Goal: Use online tool/utility: Utilize a website feature to perform a specific function

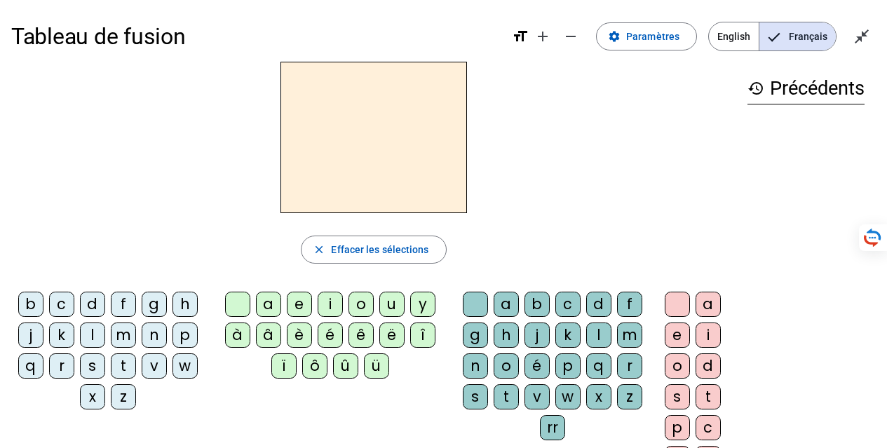
click at [153, 369] on div "v" at bounding box center [154, 365] width 25 height 25
click at [299, 306] on div "e" at bounding box center [299, 304] width 25 height 25
click at [625, 369] on div "r" at bounding box center [629, 365] width 25 height 25
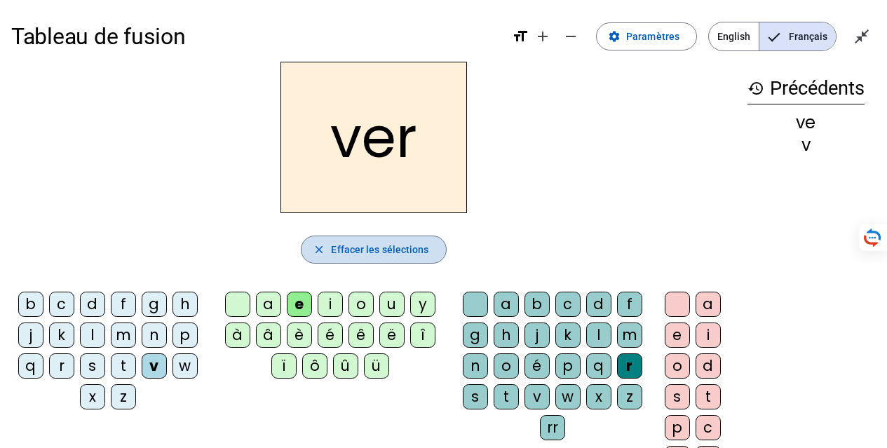
click at [374, 241] on span "Effacer les sélections" at bounding box center [379, 249] width 97 height 17
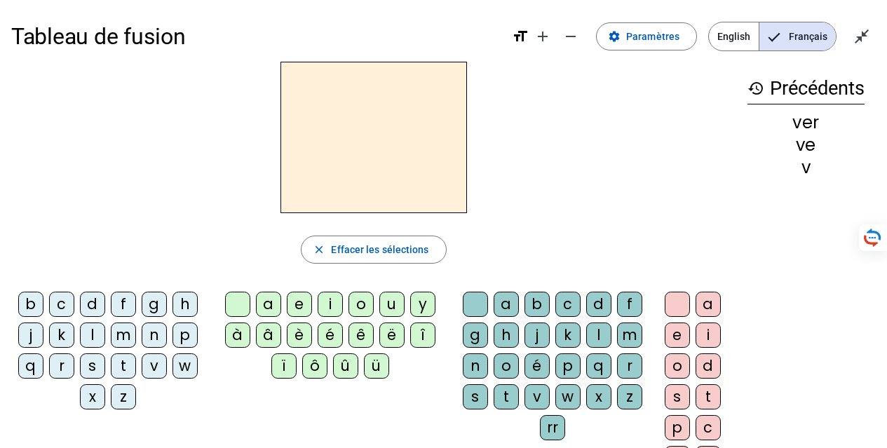
click at [29, 301] on div "b" at bounding box center [30, 304] width 25 height 25
click at [303, 300] on div "e" at bounding box center [299, 304] width 25 height 25
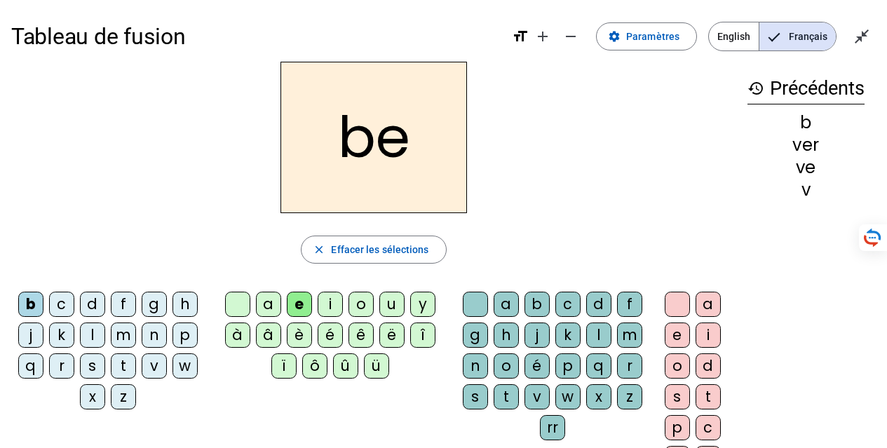
click at [598, 328] on div "l" at bounding box center [598, 334] width 25 height 25
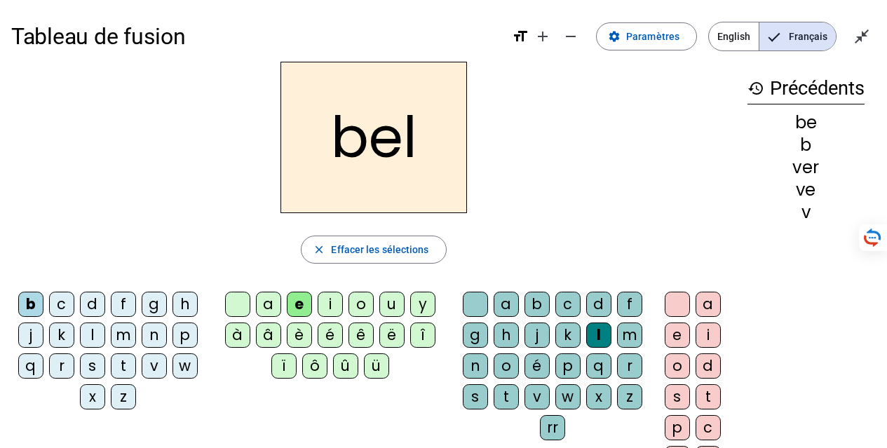
click at [598, 328] on div "l" at bounding box center [598, 334] width 25 height 25
click at [670, 339] on div "e" at bounding box center [676, 334] width 25 height 25
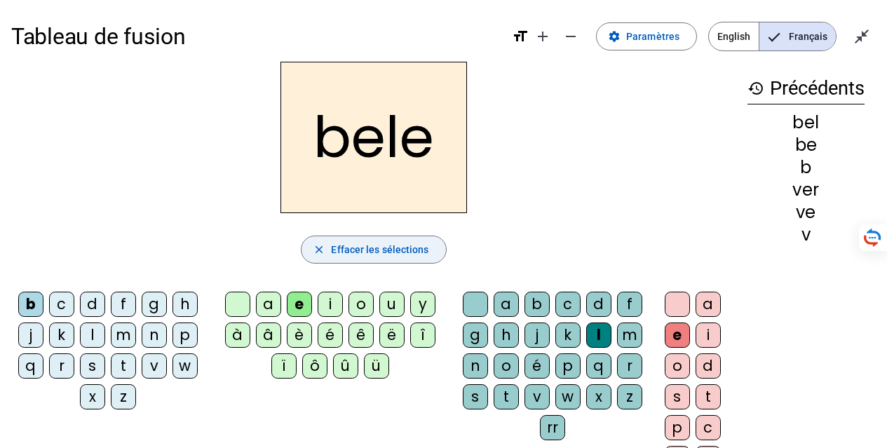
click at [420, 244] on span "Effacer les sélections" at bounding box center [379, 249] width 97 height 17
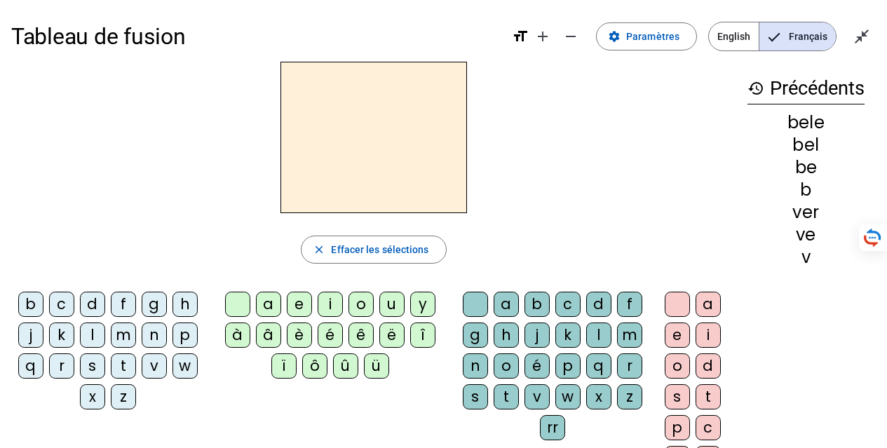
click at [89, 362] on div "s" at bounding box center [92, 365] width 25 height 25
click at [298, 301] on div "e" at bounding box center [299, 304] width 25 height 25
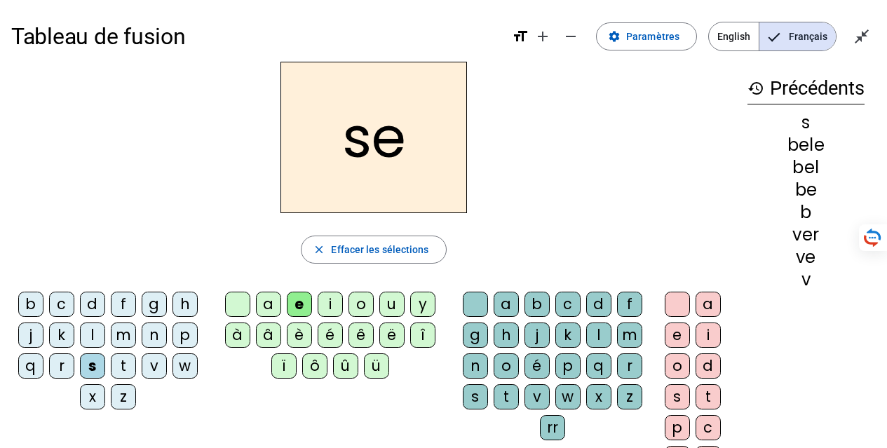
click at [565, 306] on div "c" at bounding box center [567, 304] width 25 height 25
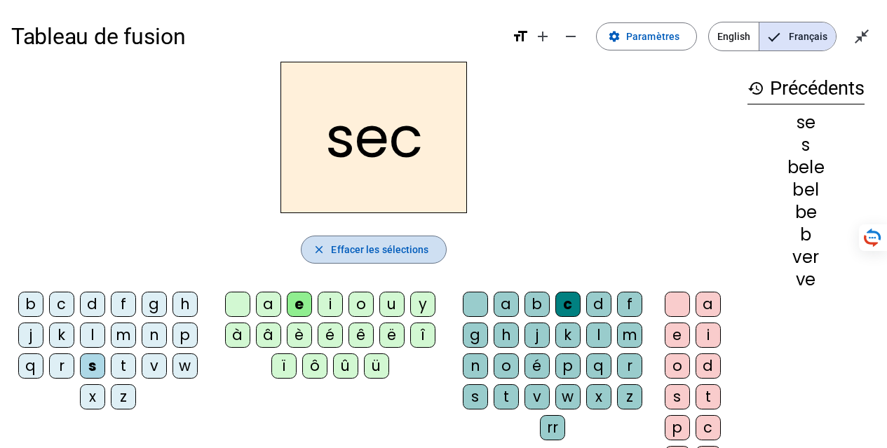
click at [380, 245] on span "Effacer les sélections" at bounding box center [379, 249] width 97 height 17
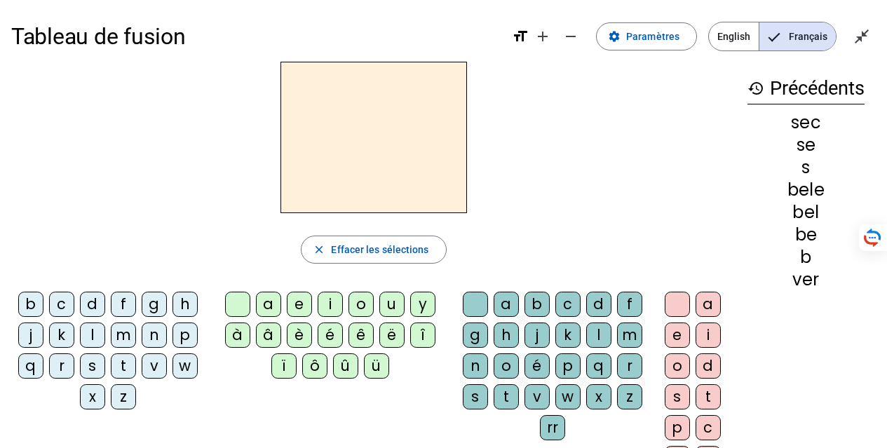
click at [127, 367] on div "t" at bounding box center [123, 365] width 25 height 25
click at [306, 310] on div "e" at bounding box center [299, 304] width 25 height 25
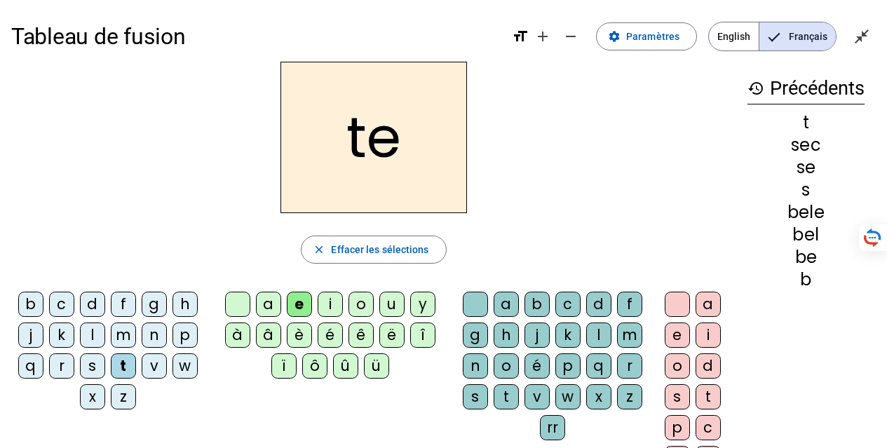
click at [627, 364] on div "r" at bounding box center [629, 365] width 25 height 25
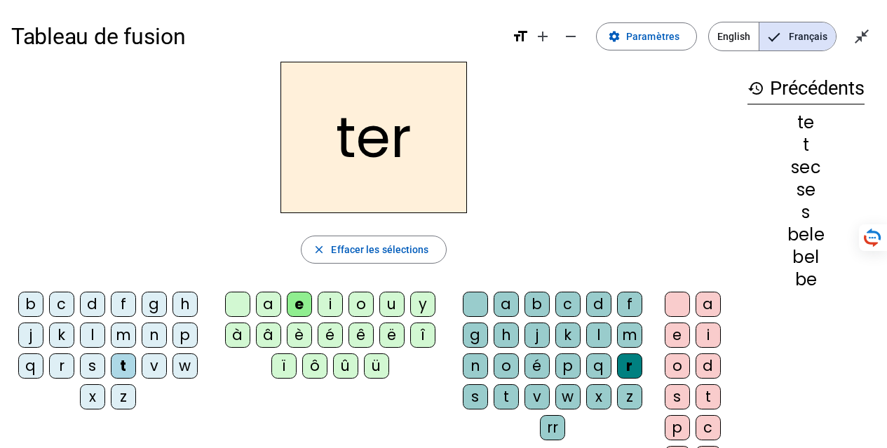
click at [627, 364] on div "r" at bounding box center [629, 365] width 25 height 25
click at [547, 428] on div "rr" at bounding box center [552, 427] width 25 height 25
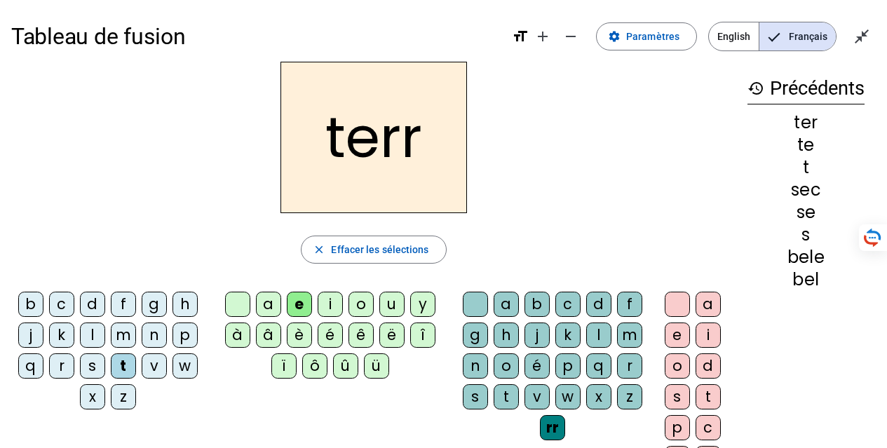
click at [673, 332] on div "e" at bounding box center [676, 334] width 25 height 25
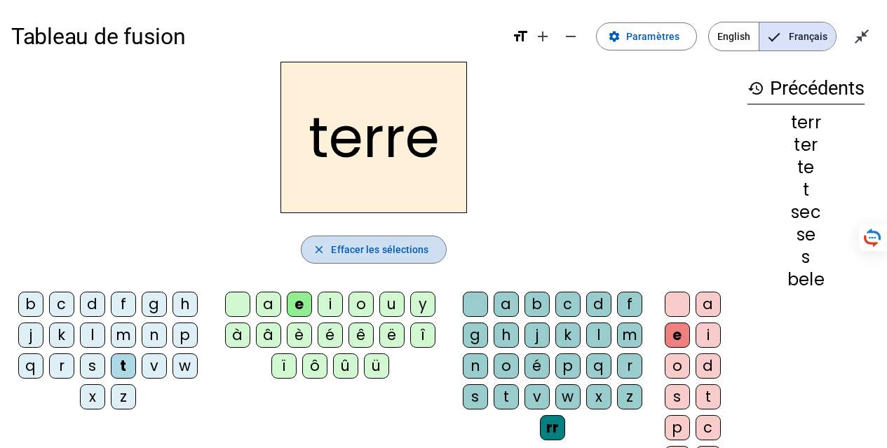
click at [366, 251] on span "Effacer les sélections" at bounding box center [379, 249] width 97 height 17
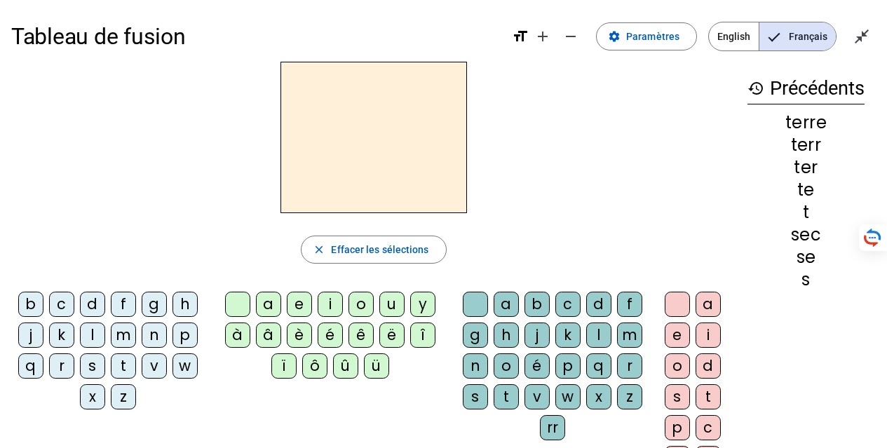
click at [262, 299] on div "a" at bounding box center [268, 304] width 25 height 25
click at [540, 393] on div "v" at bounding box center [536, 396] width 25 height 25
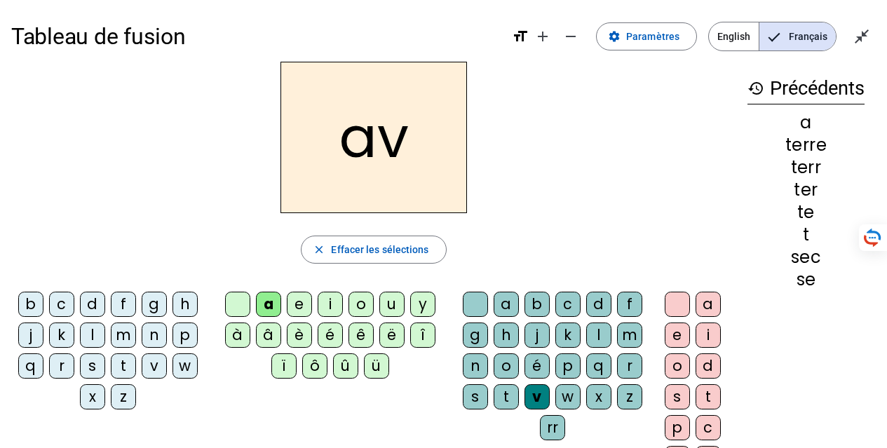
click at [313, 307] on letter-bubble "e" at bounding box center [302, 307] width 31 height 31
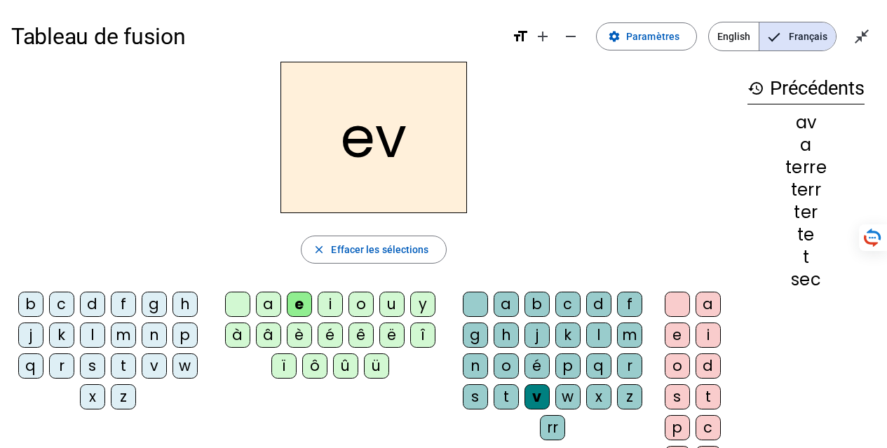
click at [270, 306] on div "a" at bounding box center [268, 304] width 25 height 25
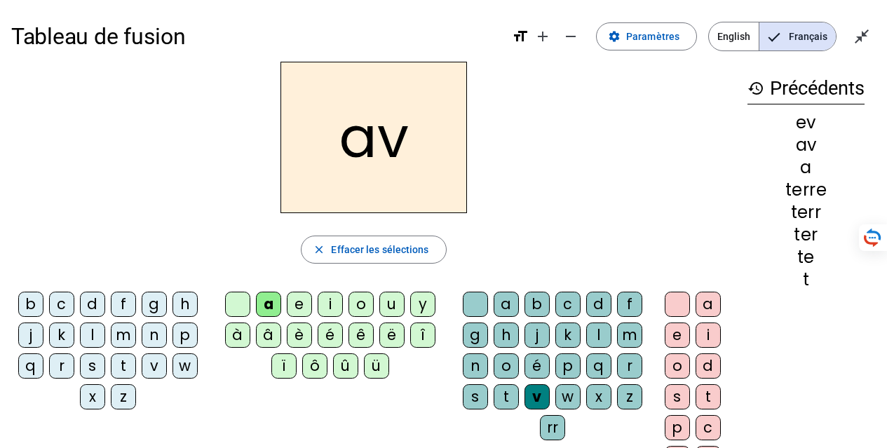
click at [674, 336] on div "e" at bounding box center [676, 334] width 25 height 25
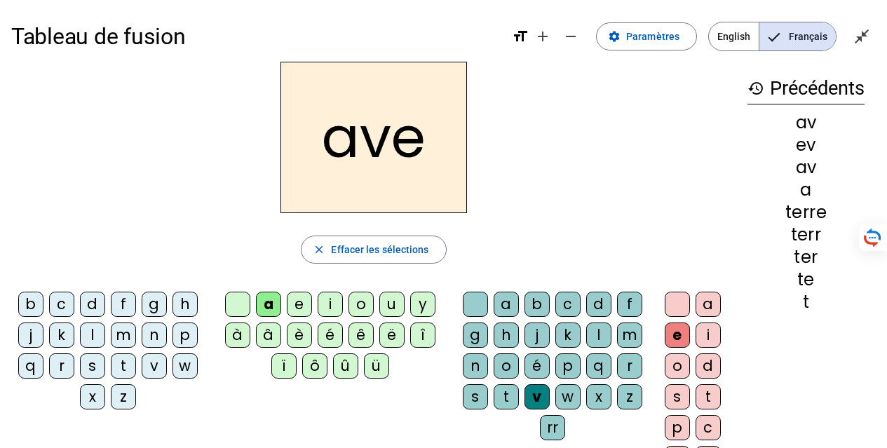
click at [563, 312] on div "c" at bounding box center [567, 304] width 25 height 25
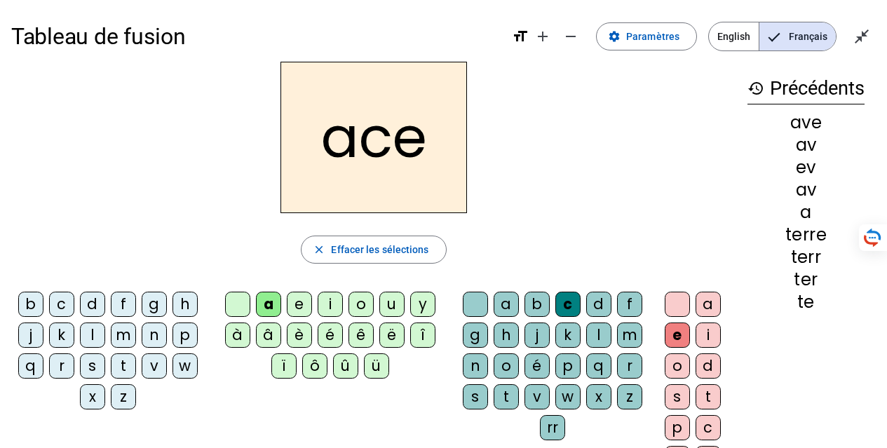
click at [566, 294] on div "c" at bounding box center [567, 304] width 25 height 25
click at [381, 154] on h2 "ace" at bounding box center [373, 137] width 186 height 151
click at [542, 397] on div "v" at bounding box center [536, 396] width 25 height 25
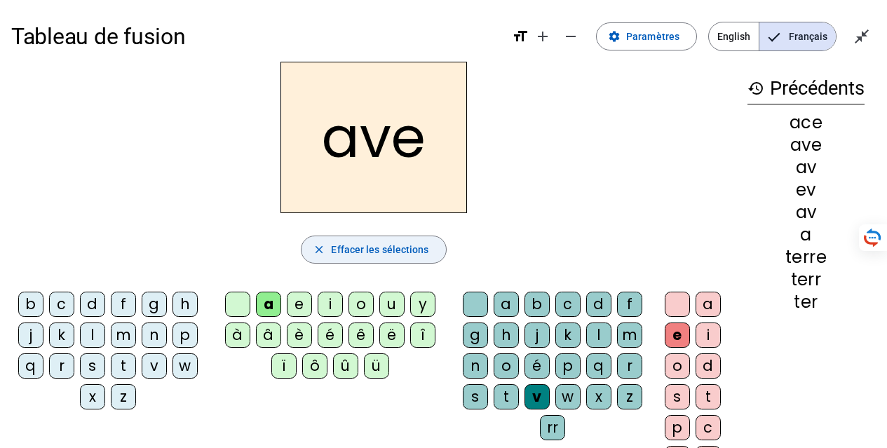
click at [361, 250] on span "Effacer les sélections" at bounding box center [379, 249] width 97 height 17
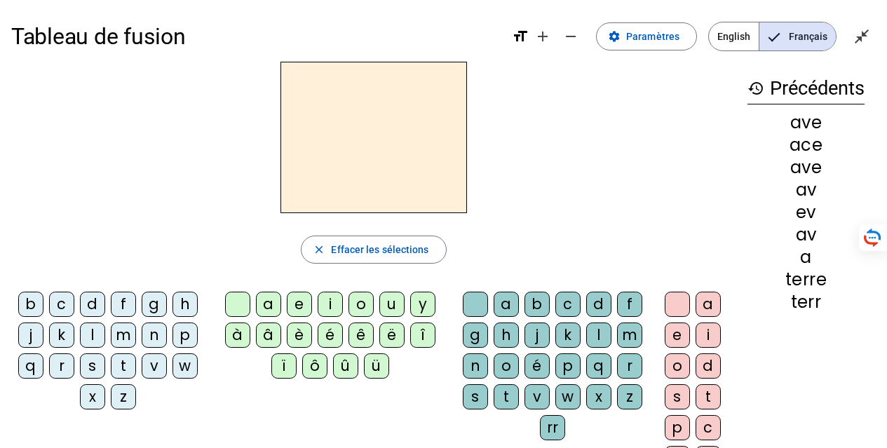
click at [271, 304] on div "a" at bounding box center [268, 304] width 25 height 25
click at [538, 395] on div "v" at bounding box center [536, 396] width 25 height 25
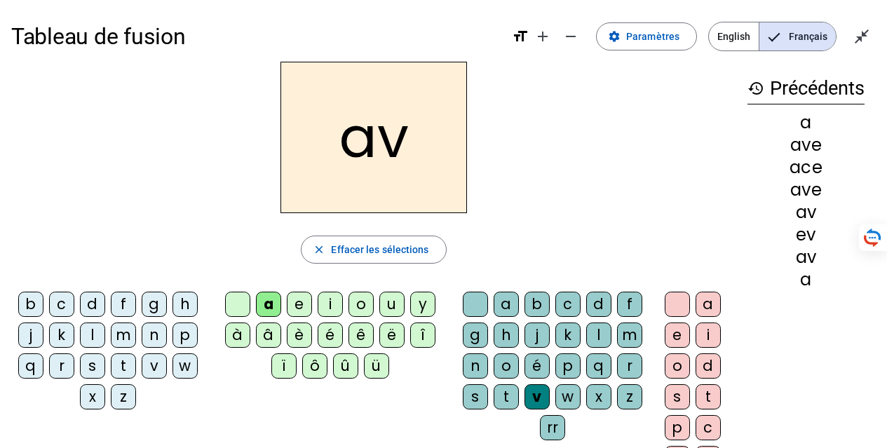
click at [680, 330] on div "e" at bounding box center [676, 334] width 25 height 25
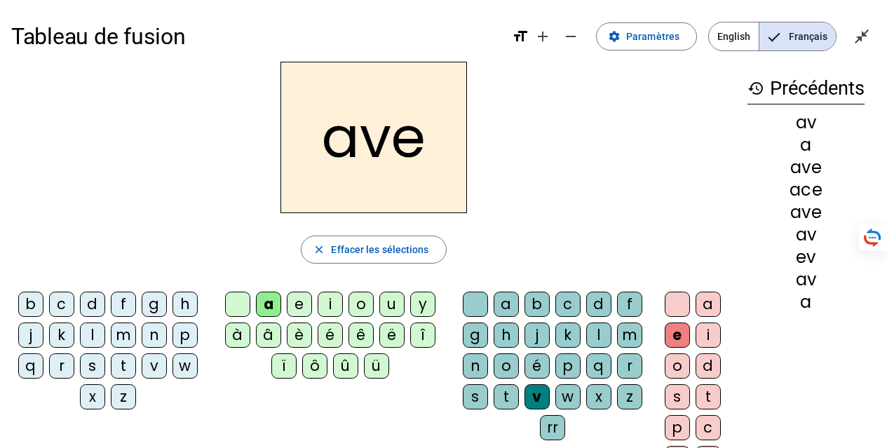
click at [712, 424] on div "c" at bounding box center [707, 427] width 25 height 25
click at [677, 328] on div "e" at bounding box center [676, 334] width 25 height 25
click at [53, 308] on div "c" at bounding box center [61, 304] width 25 height 25
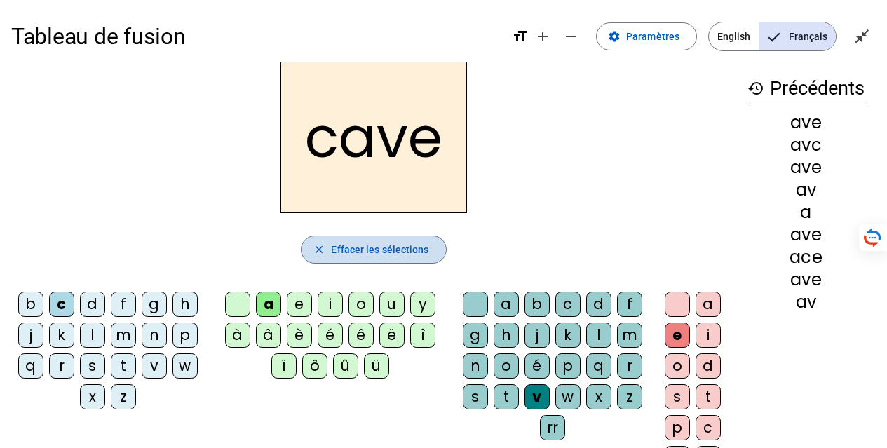
click at [360, 247] on span "Effacer les sélections" at bounding box center [379, 249] width 97 height 17
